Goal: Task Accomplishment & Management: Manage account settings

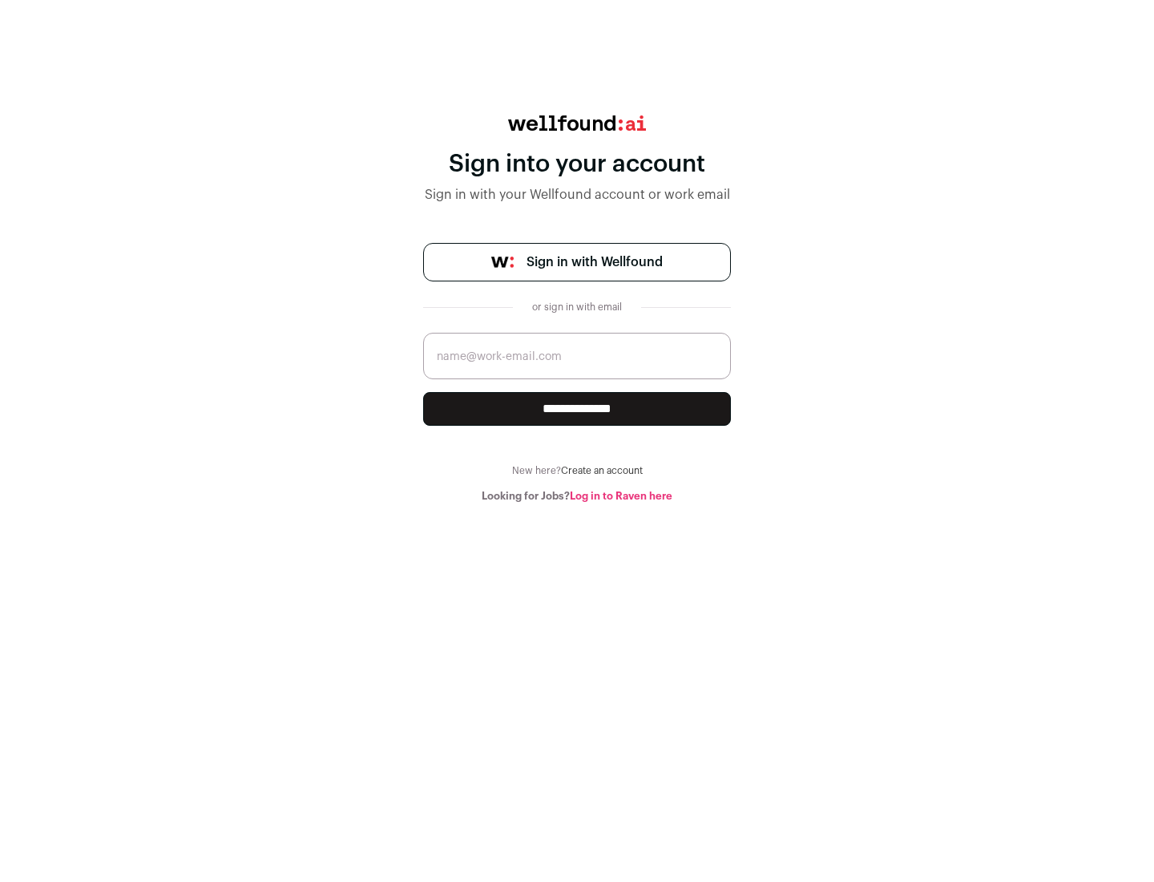
click at [594, 262] on span "Sign in with Wellfound" at bounding box center [595, 261] width 136 height 19
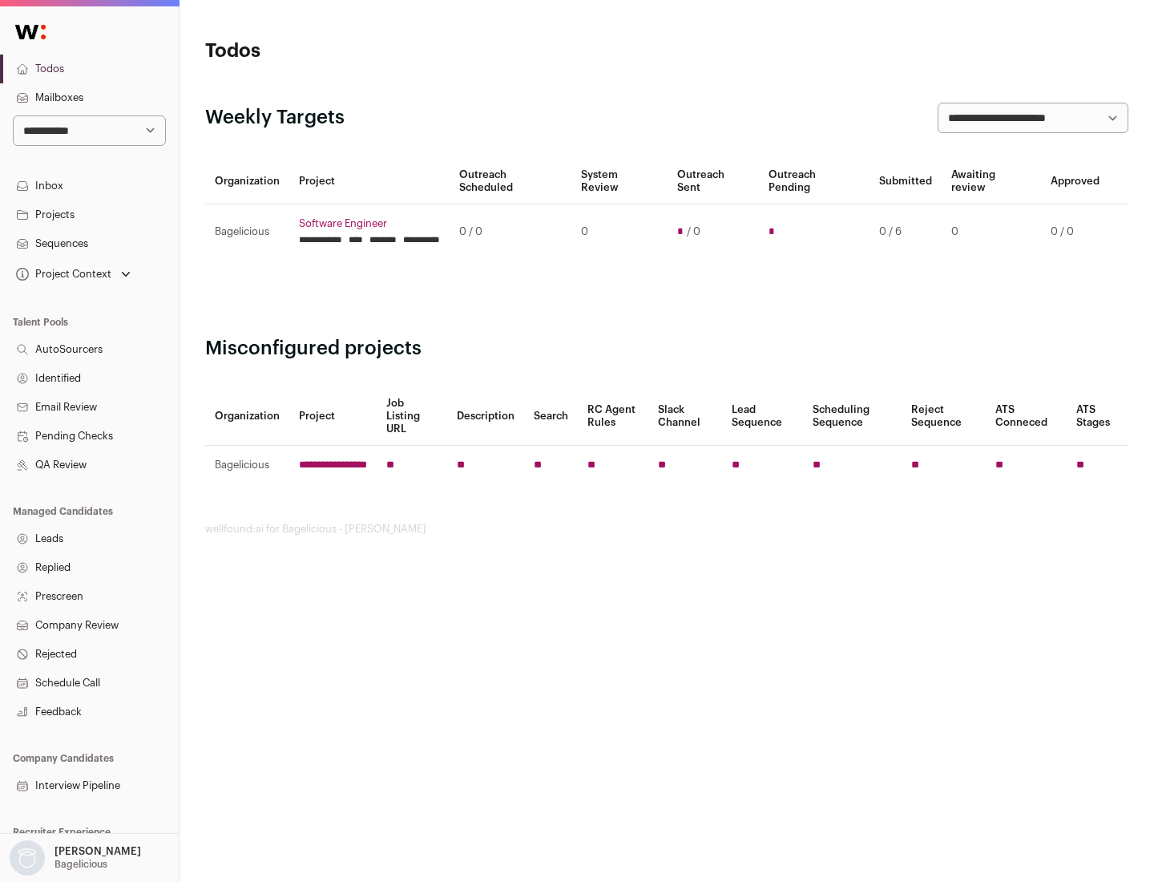
click at [89, 214] on link "Projects" at bounding box center [89, 214] width 179 height 29
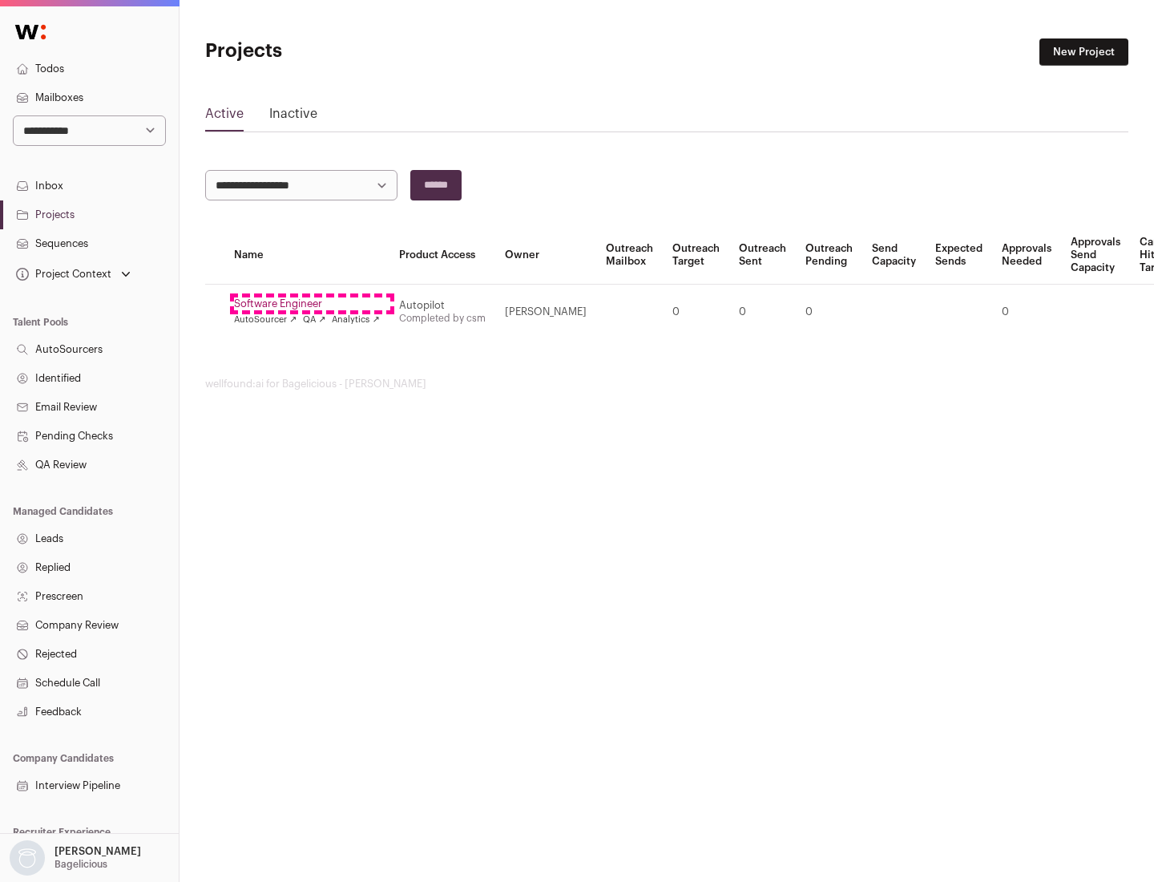
click at [312, 304] on link "Software Engineer" at bounding box center [307, 303] width 146 height 13
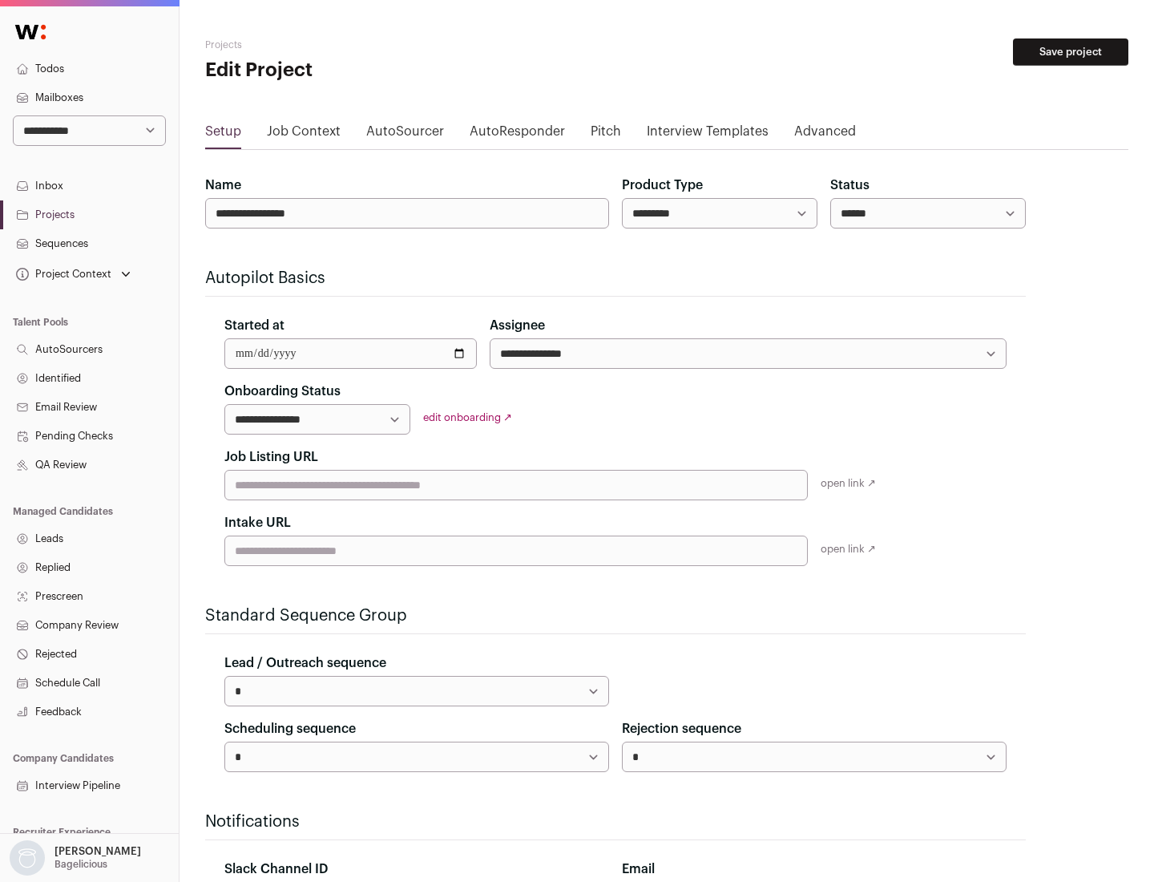
click at [1071, 52] on button "Save project" at bounding box center [1070, 51] width 115 height 27
